Goal: Task Accomplishment & Management: Complete application form

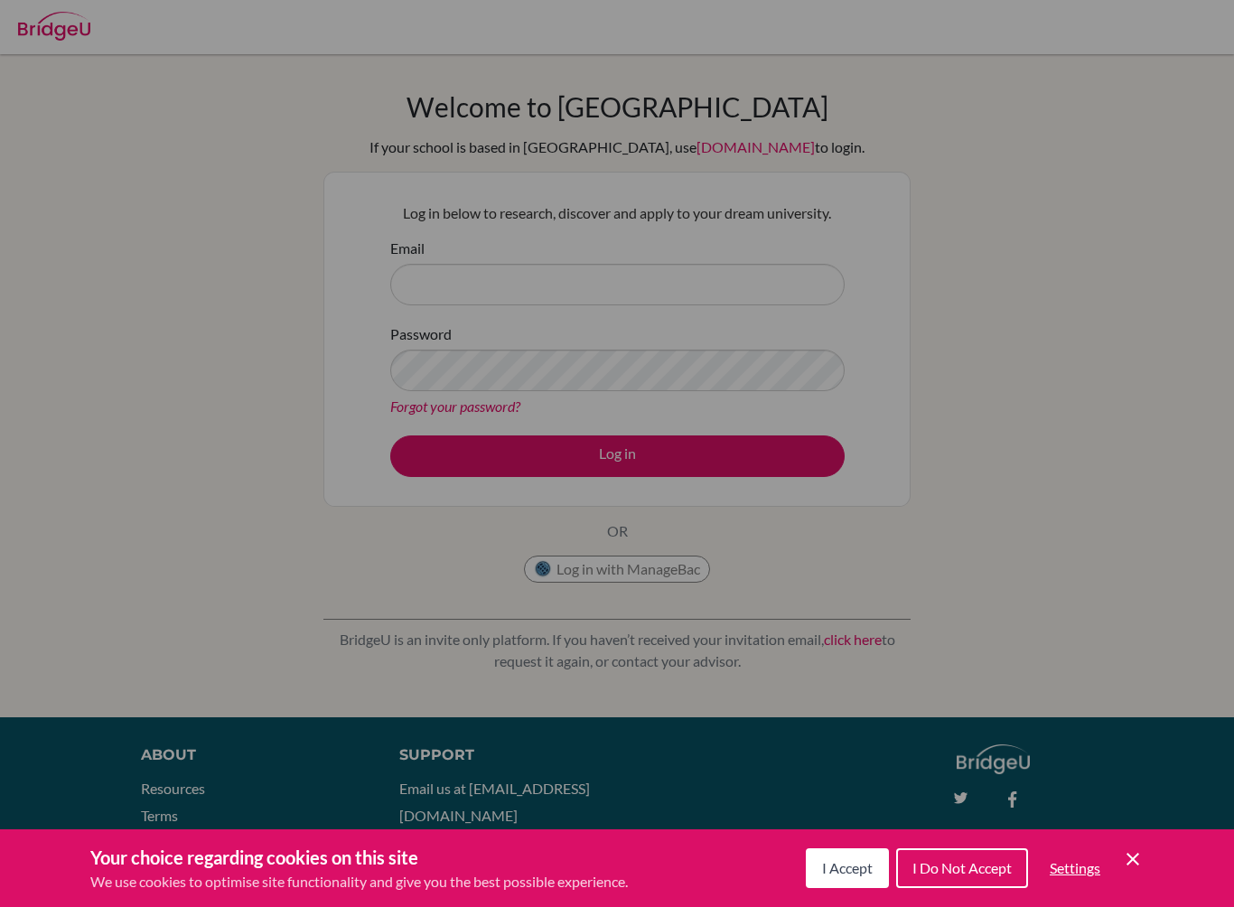
click at [725, 296] on div "Cookie Preferences" at bounding box center [617, 453] width 1234 height 907
click at [742, 296] on div "Cookie Preferences" at bounding box center [617, 453] width 1234 height 907
click at [855, 865] on span "I Accept" at bounding box center [847, 867] width 51 height 17
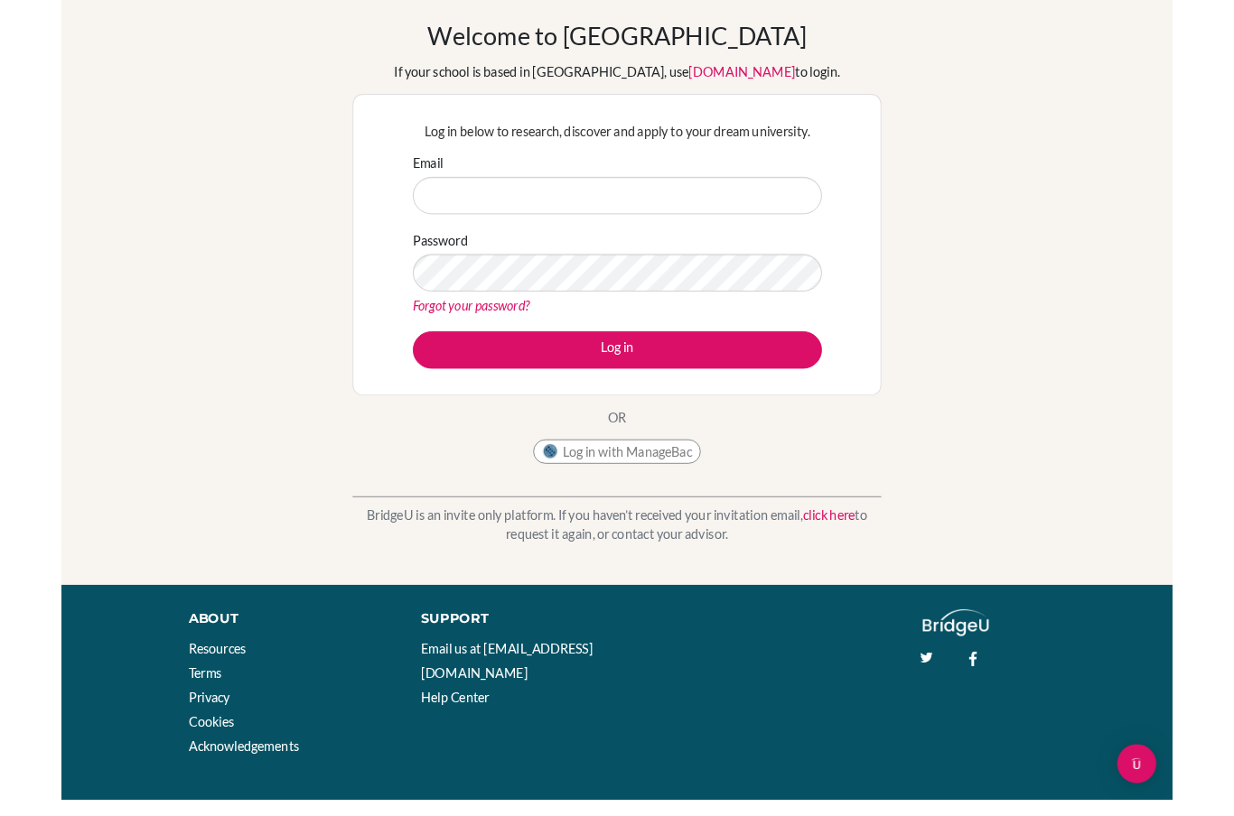
scroll to position [51, 0]
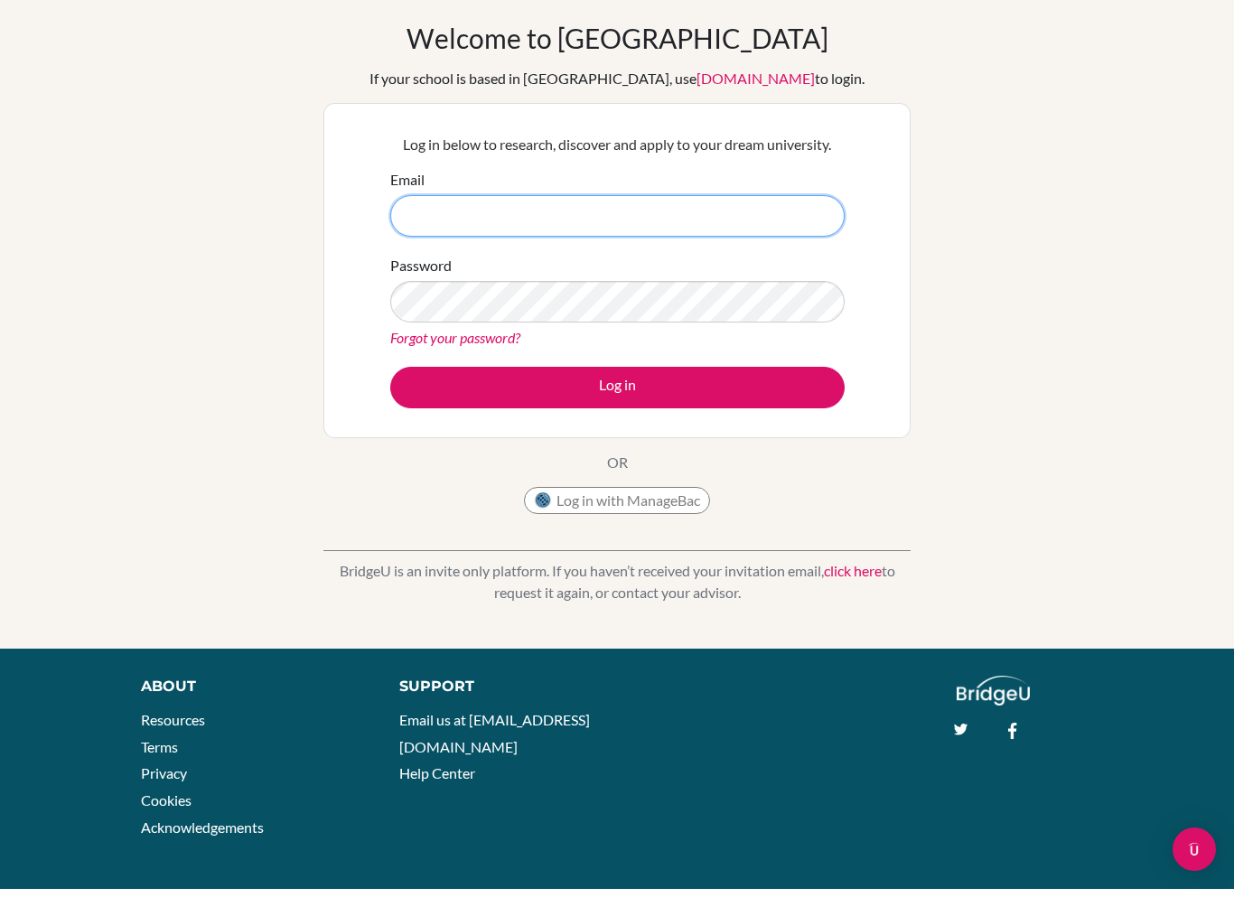
click at [725, 213] on input "Email" at bounding box center [617, 234] width 454 height 42
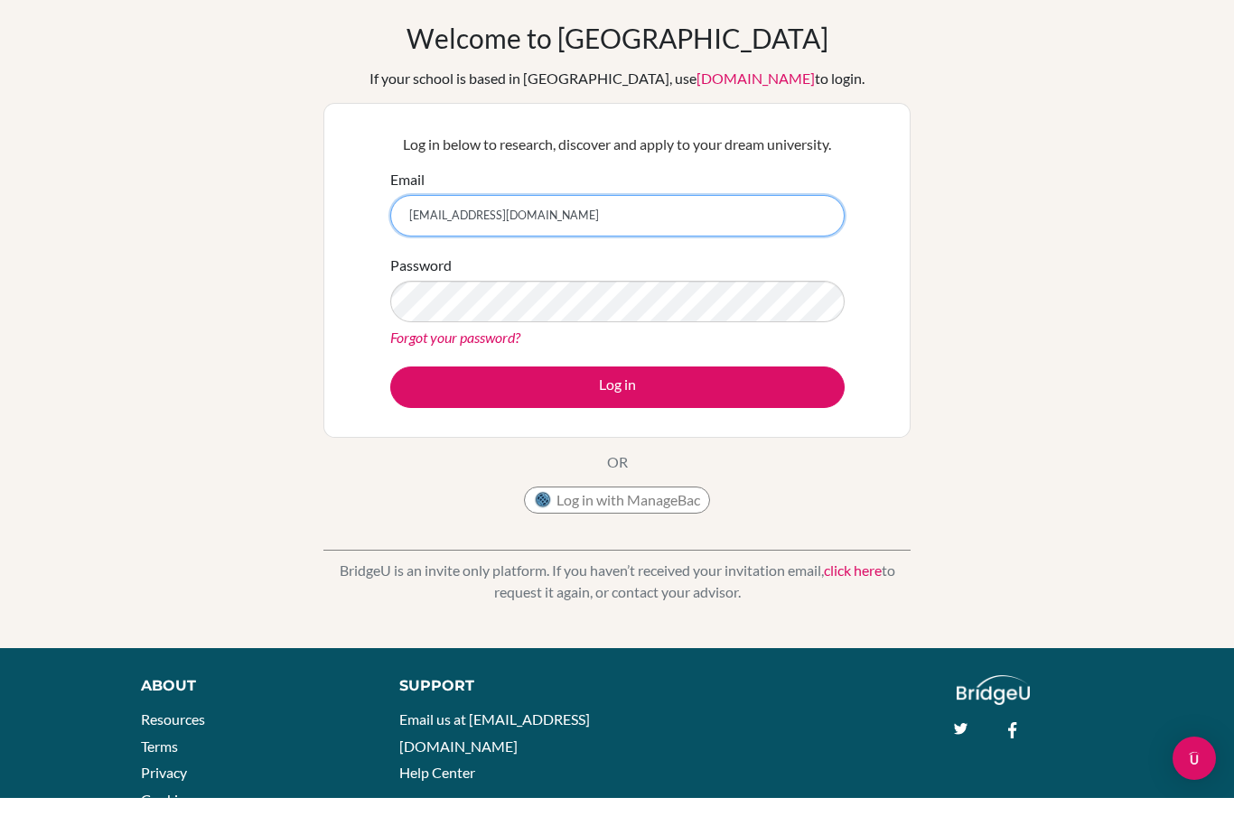
type input "[EMAIL_ADDRESS][DOMAIN_NAME]"
click at [726, 395] on button "Log in" at bounding box center [617, 406] width 454 height 42
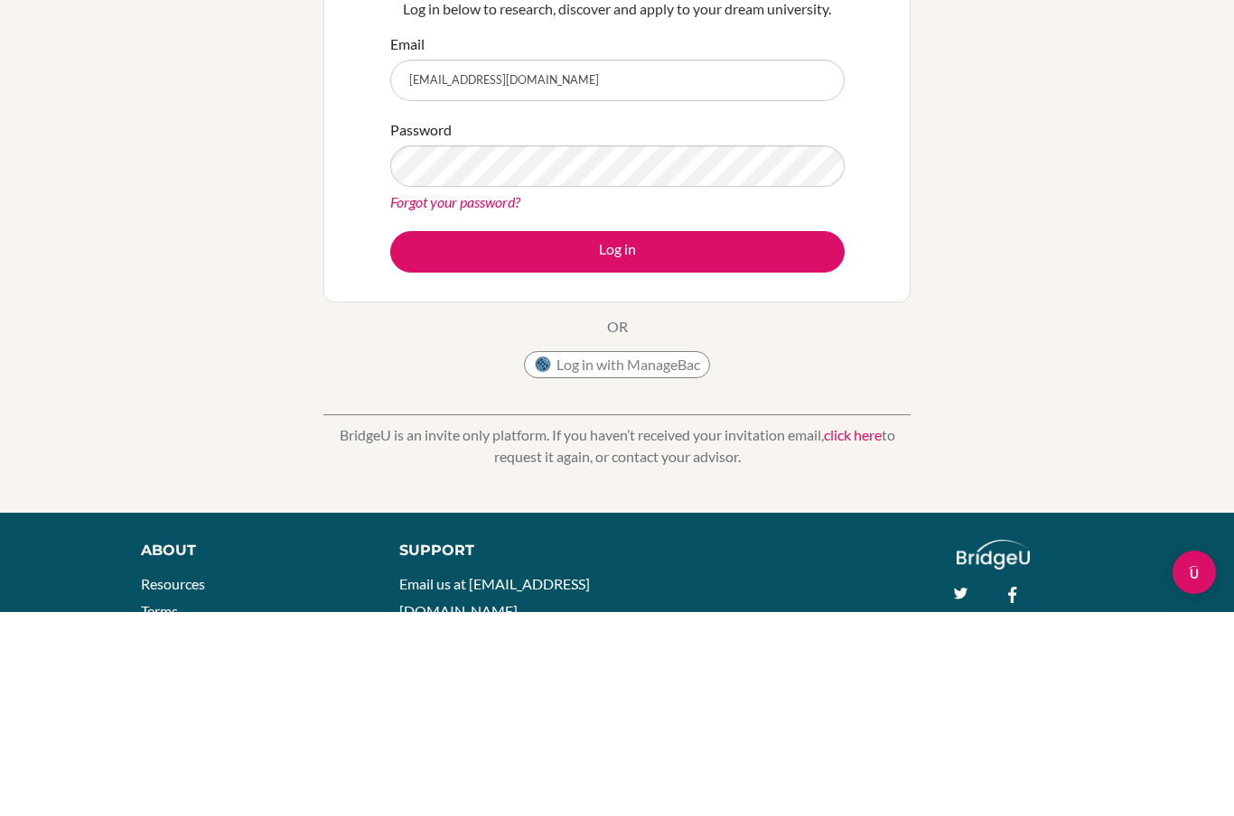
click at [417, 435] on button "Log in" at bounding box center [617, 456] width 454 height 42
